Goal: Task Accomplishment & Management: Manage account settings

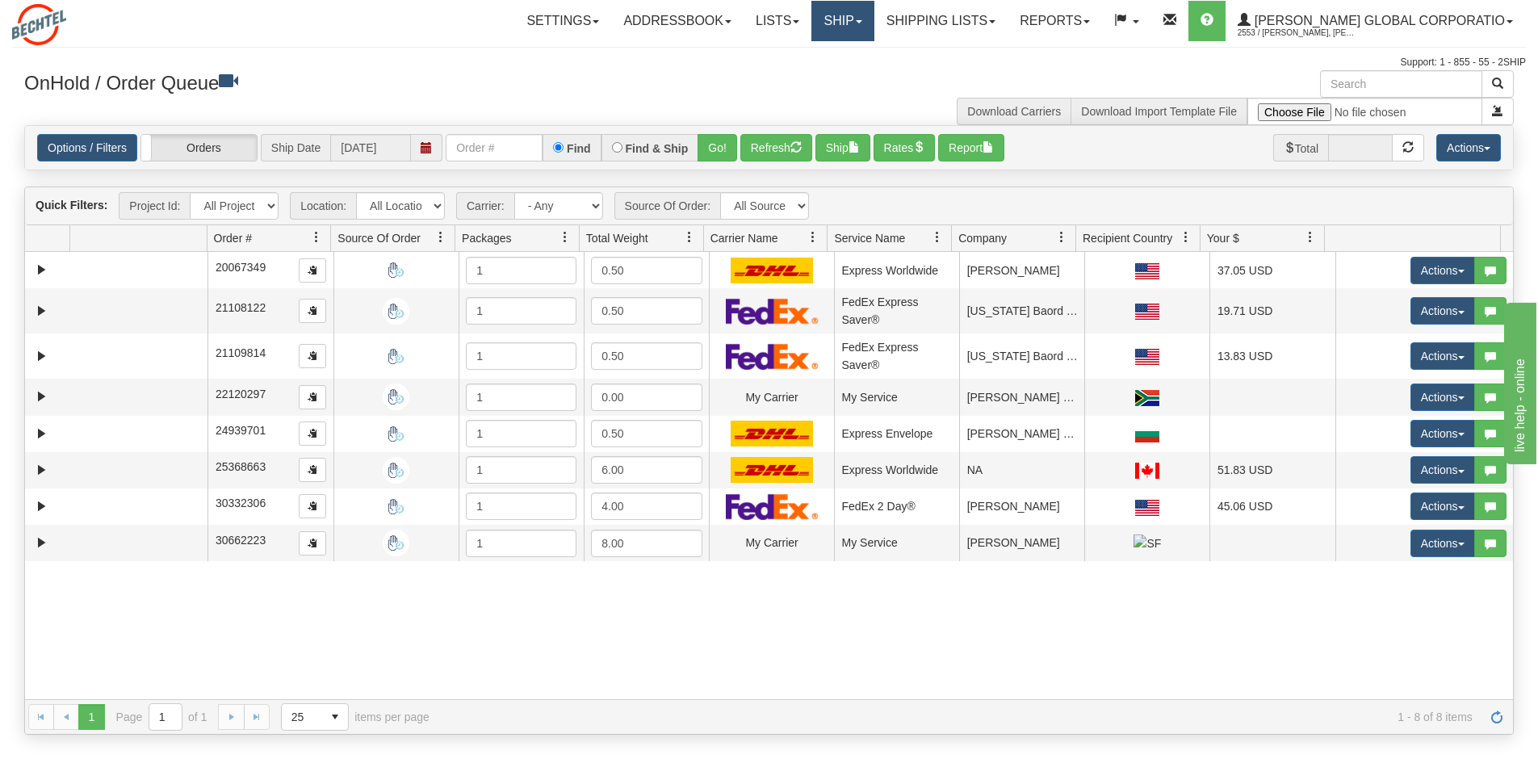
click at [872, 22] on link "Ship" at bounding box center [842, 21] width 62 height 40
click at [805, 52] on span "Ship Screen" at bounding box center [774, 56] width 61 height 13
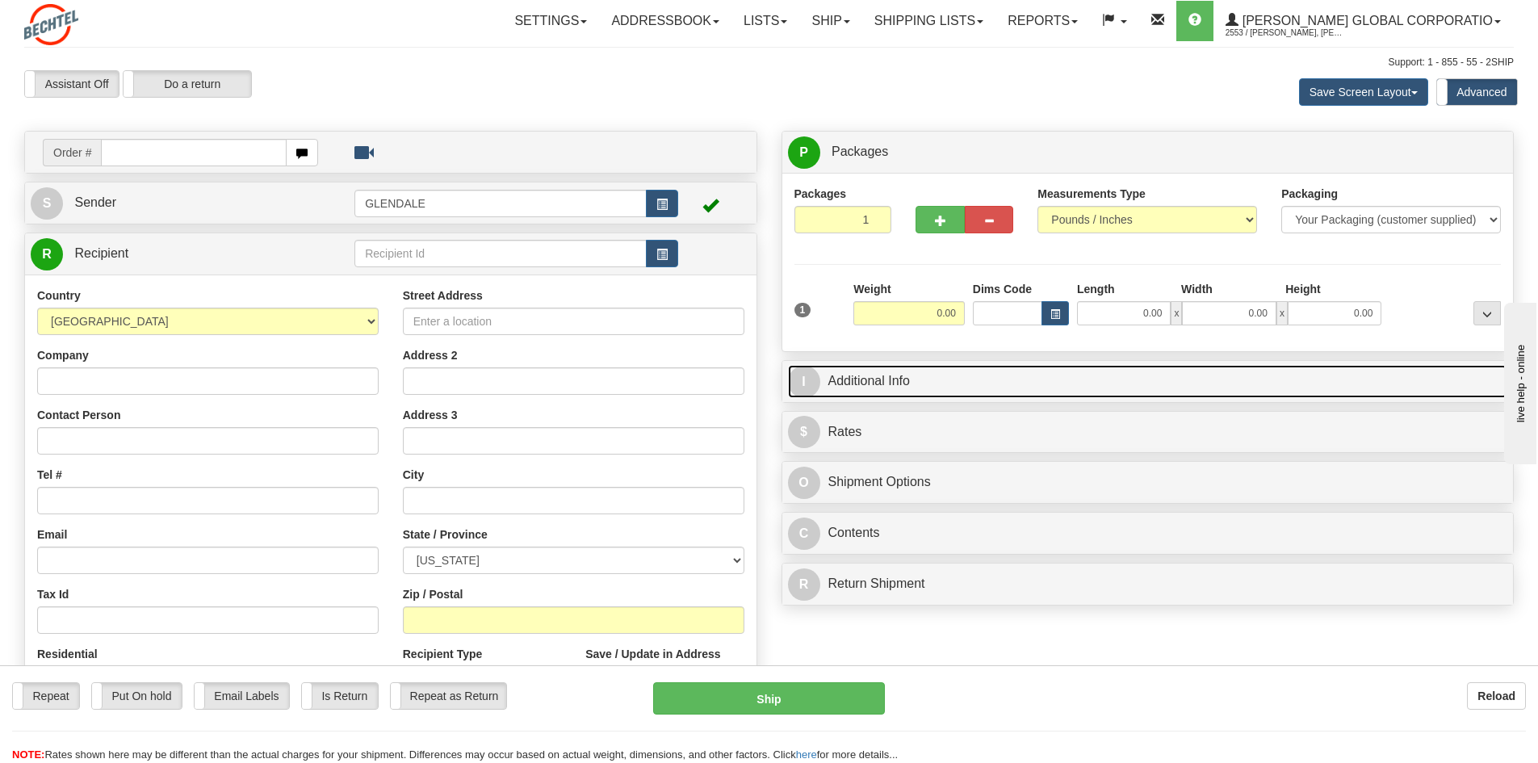
click at [873, 382] on link "I Additional Info" at bounding box center [1148, 381] width 720 height 33
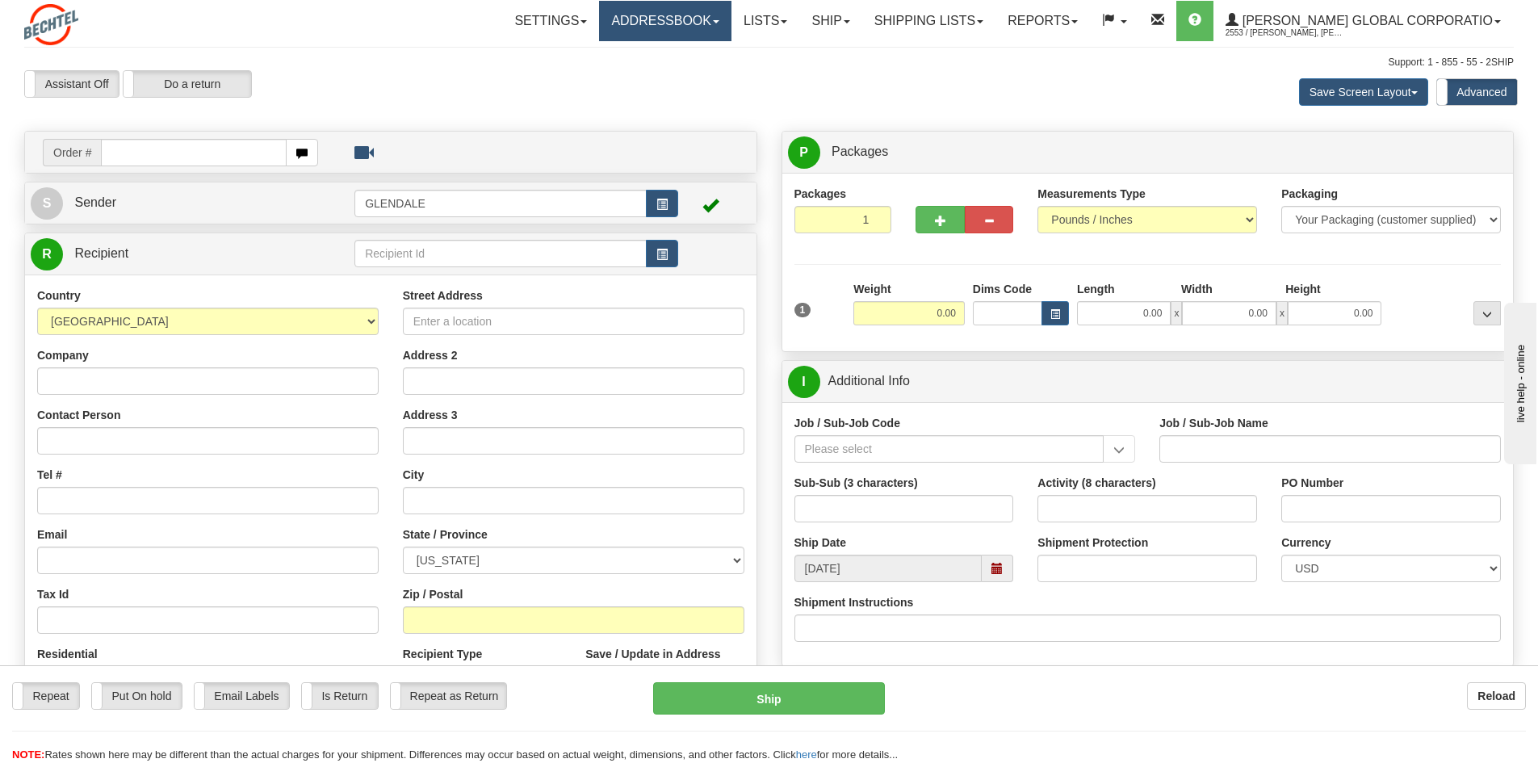
click at [692, 16] on link "Addressbook" at bounding box center [665, 21] width 132 height 40
click at [568, 12] on link "Settings" at bounding box center [550, 21] width 97 height 40
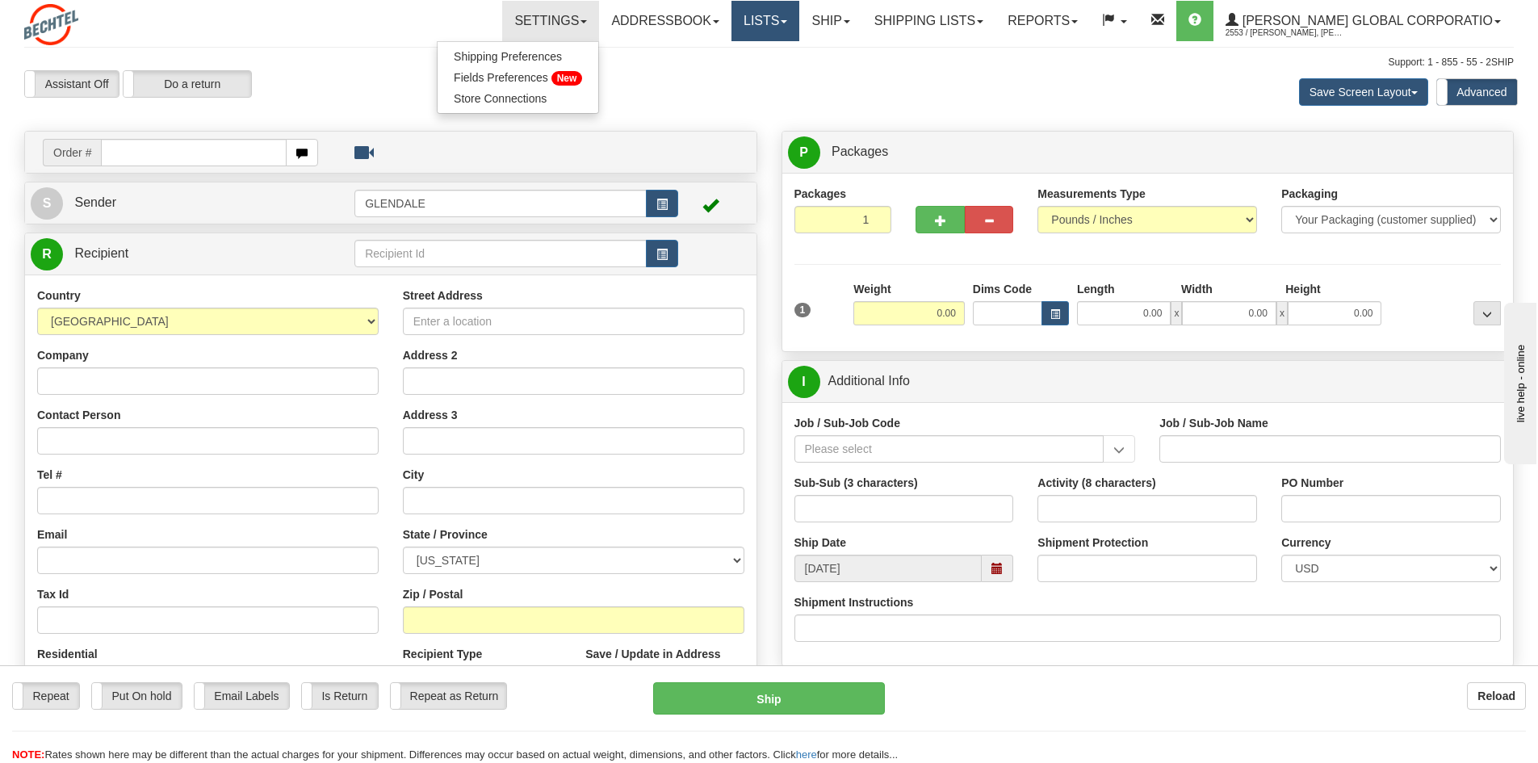
click at [796, 23] on link "Lists" at bounding box center [765, 21] width 68 height 40
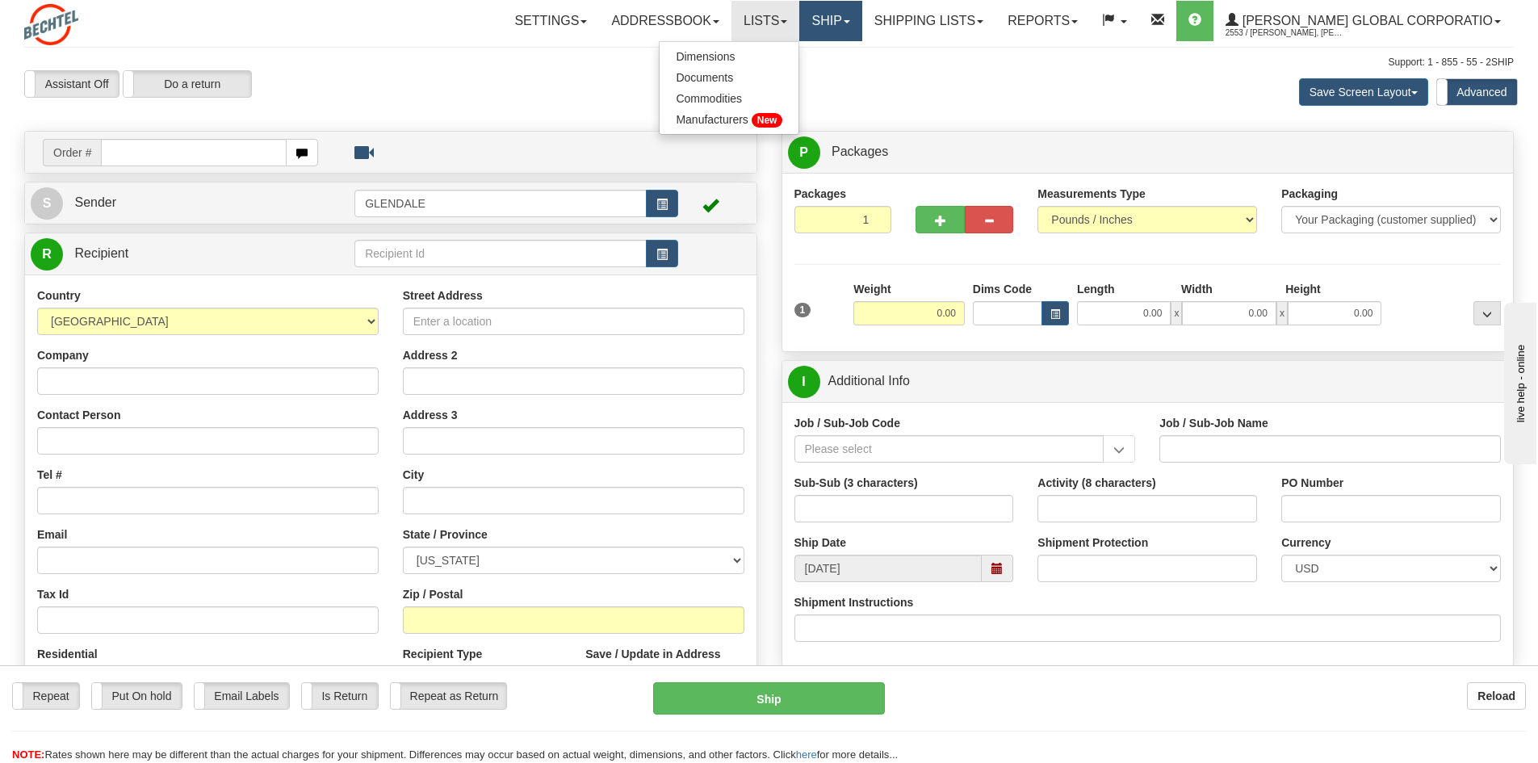
click at [861, 15] on link "Ship" at bounding box center [830, 21] width 62 height 40
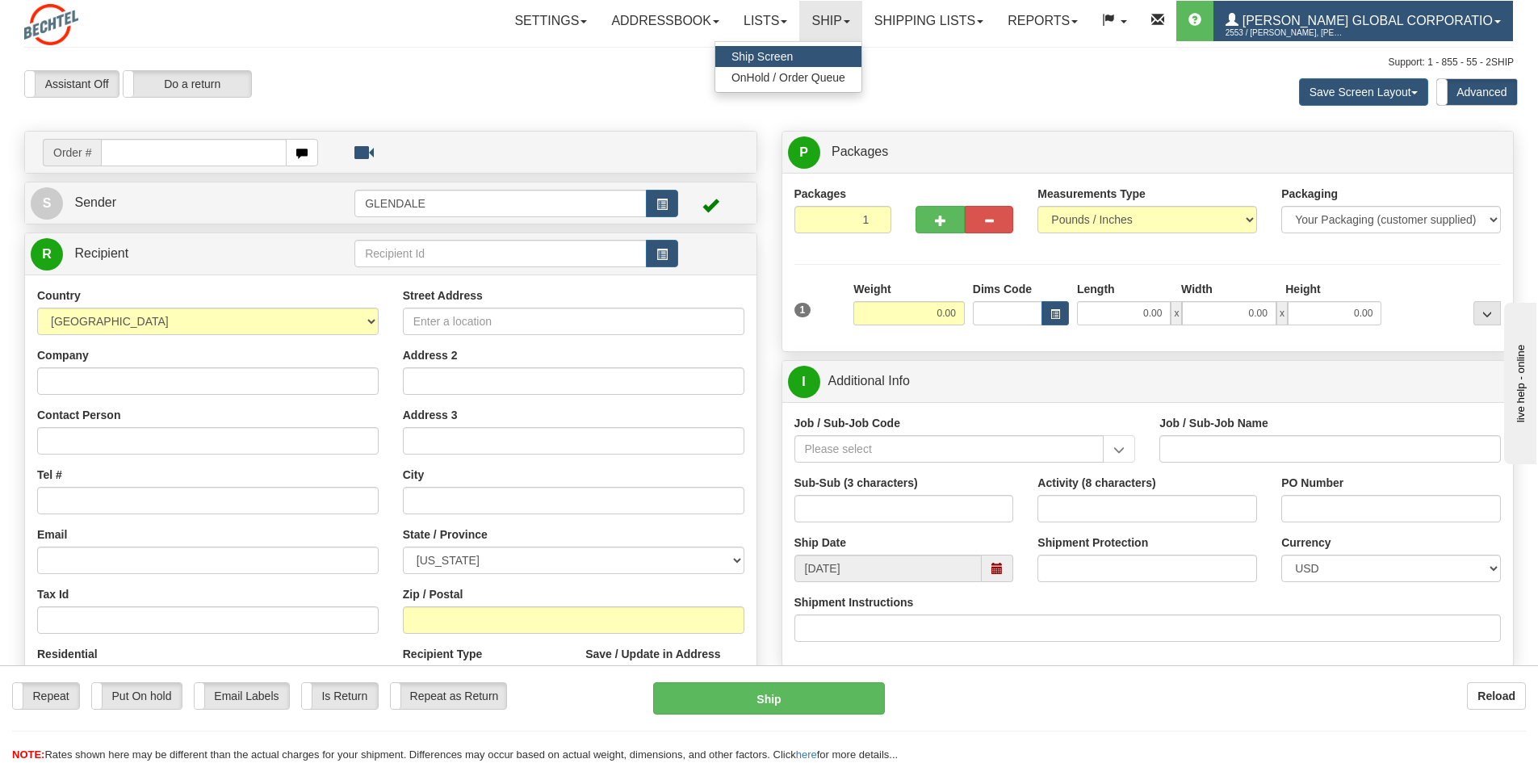
click at [1347, 24] on span "[PERSON_NAME] Global Corporatio" at bounding box center [1365, 21] width 254 height 14
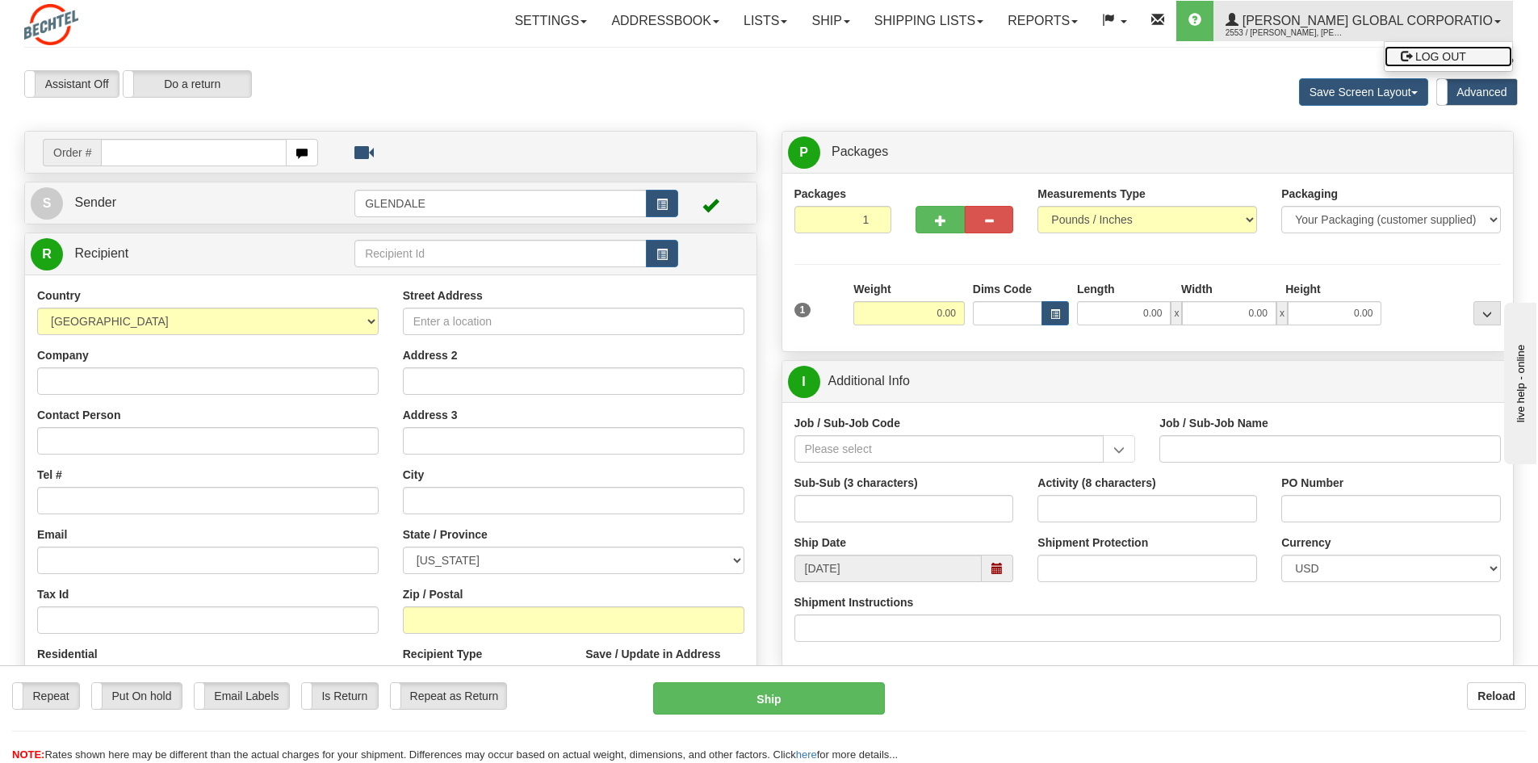
click at [1443, 62] on span "LOG OUT" at bounding box center [1440, 56] width 51 height 13
